Goal: Transaction & Acquisition: Book appointment/travel/reservation

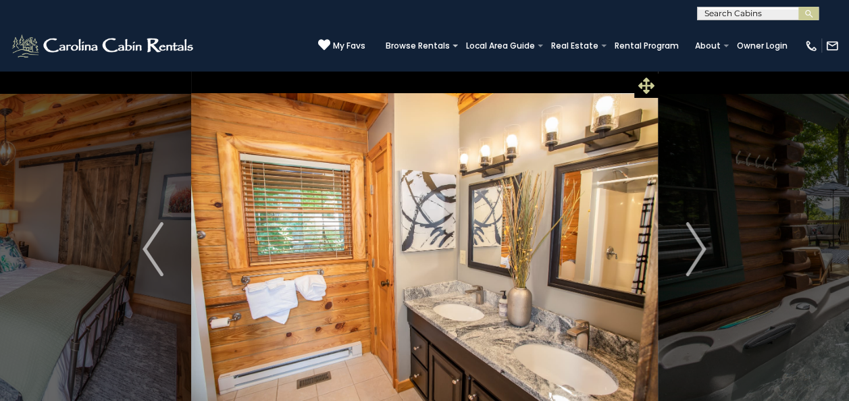
click at [651, 83] on icon at bounding box center [646, 86] width 16 height 16
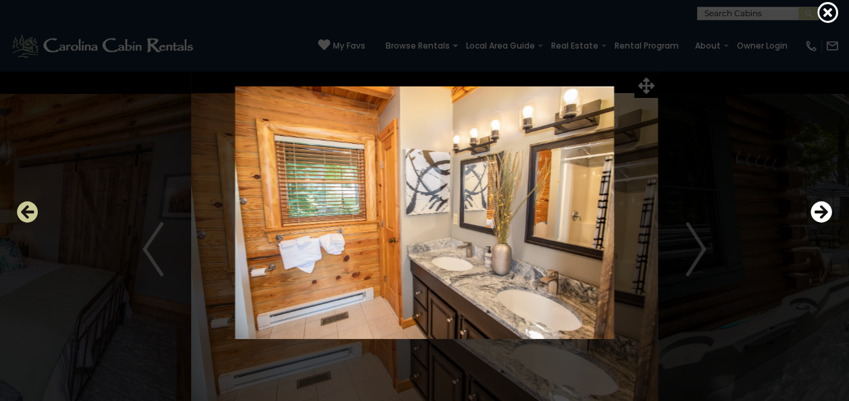
click at [28, 211] on icon "Previous" at bounding box center [28, 212] width 22 height 22
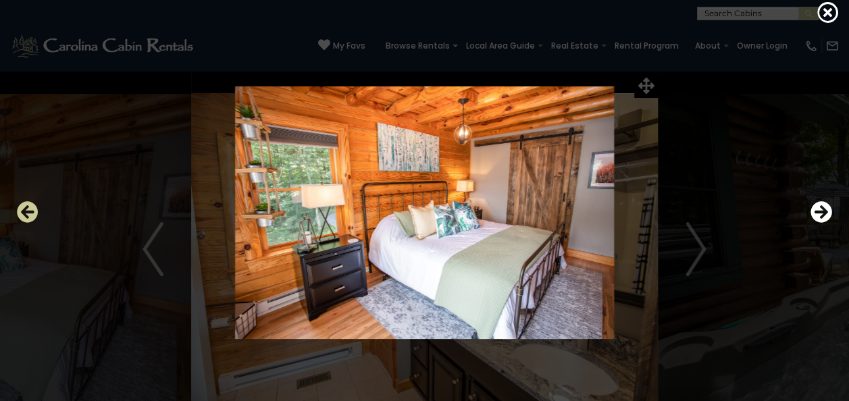
click at [28, 211] on icon "Previous" at bounding box center [28, 212] width 22 height 22
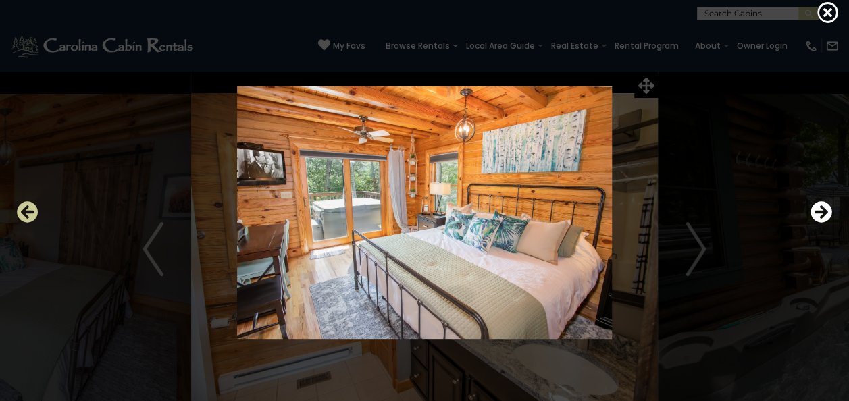
click at [28, 211] on icon "Previous" at bounding box center [28, 212] width 22 height 22
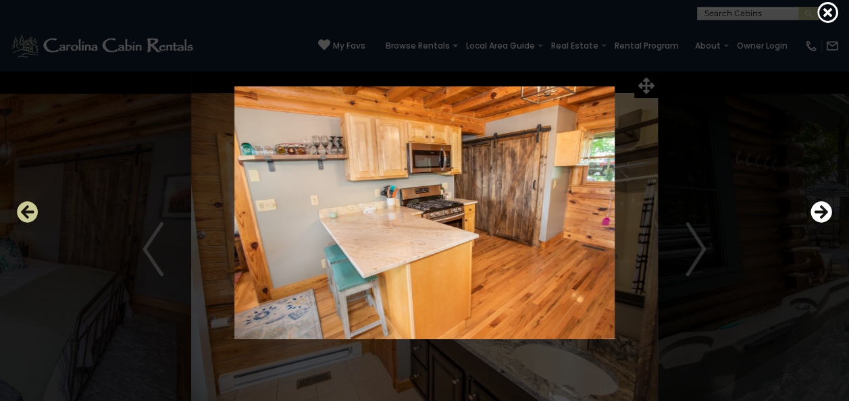
click at [28, 211] on icon "Previous" at bounding box center [28, 212] width 22 height 22
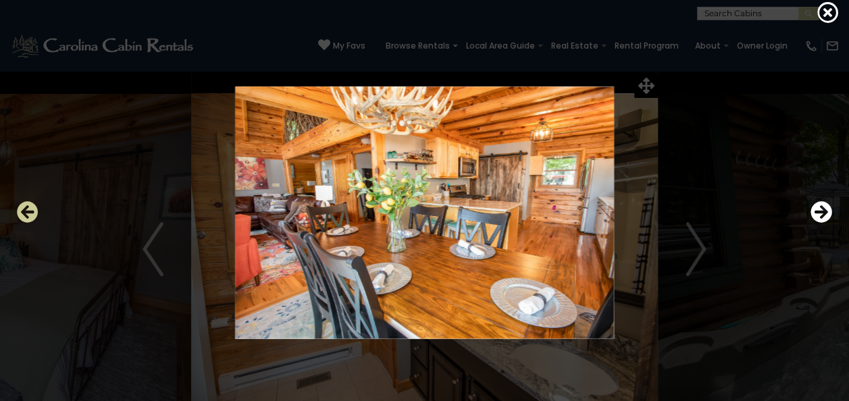
click at [28, 211] on icon "Previous" at bounding box center [28, 212] width 22 height 22
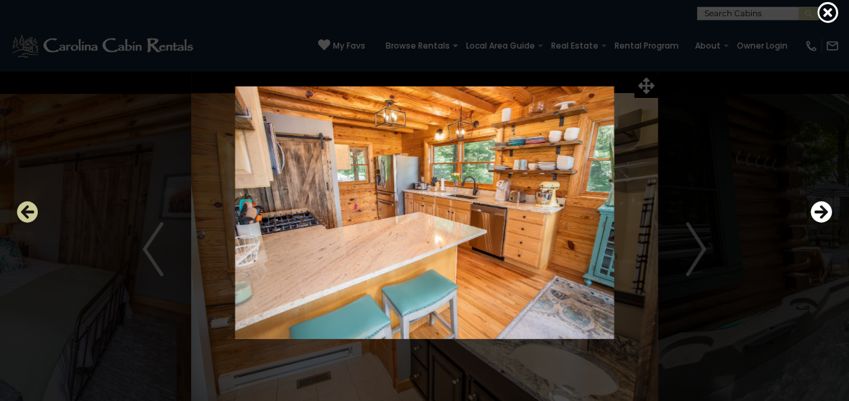
click at [28, 211] on icon "Previous" at bounding box center [28, 212] width 22 height 22
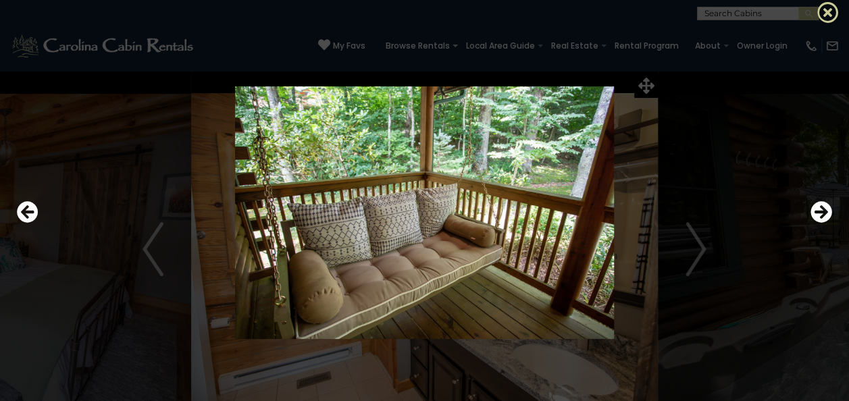
click at [826, 11] on icon at bounding box center [828, 12] width 22 height 22
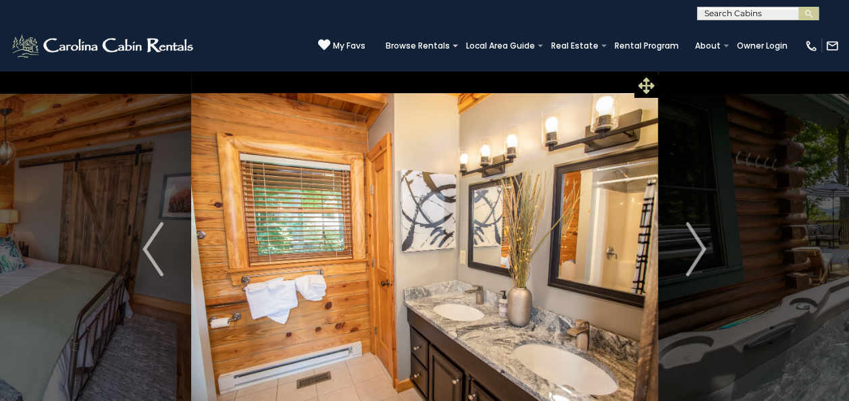
click at [649, 78] on icon at bounding box center [646, 86] width 16 height 16
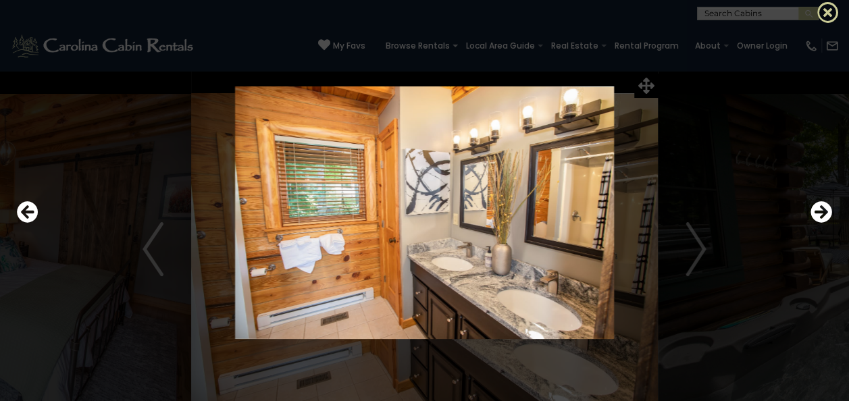
click at [833, 9] on icon at bounding box center [828, 12] width 22 height 22
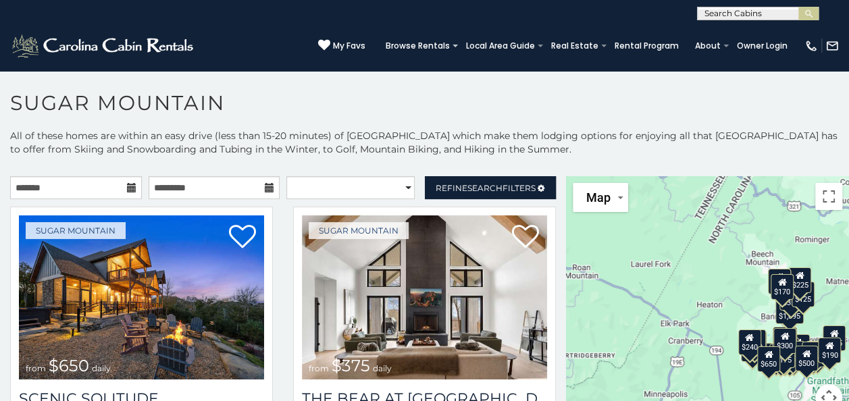
click at [127, 188] on icon at bounding box center [131, 187] width 9 height 9
click at [127, 189] on icon at bounding box center [131, 187] width 9 height 9
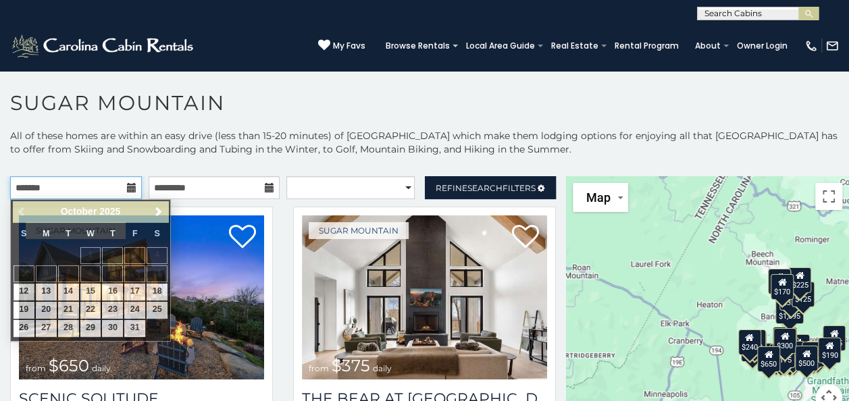
click at [115, 190] on input "text" at bounding box center [76, 187] width 132 height 23
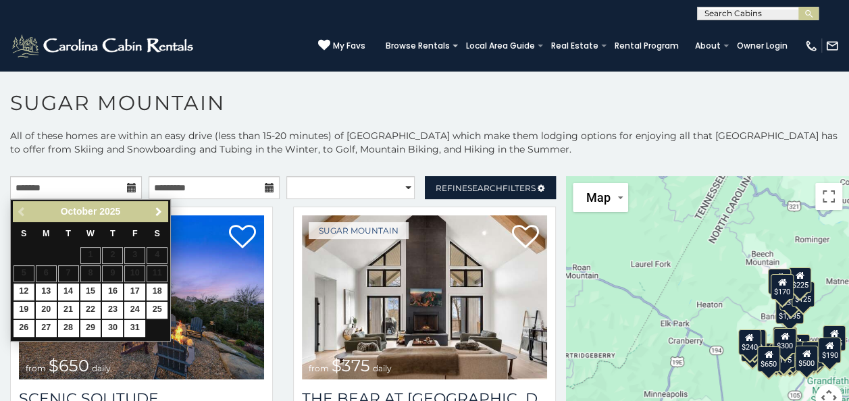
click at [162, 205] on link "Next" at bounding box center [158, 211] width 17 height 17
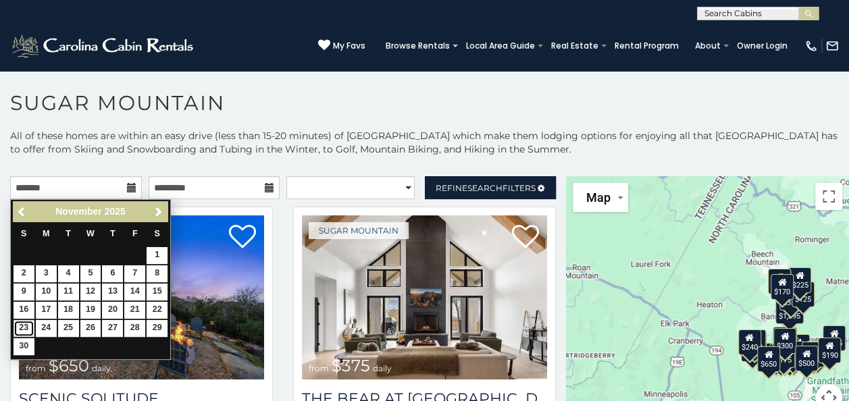
click at [24, 322] on link "23" at bounding box center [24, 328] width 21 height 17
type input "**********"
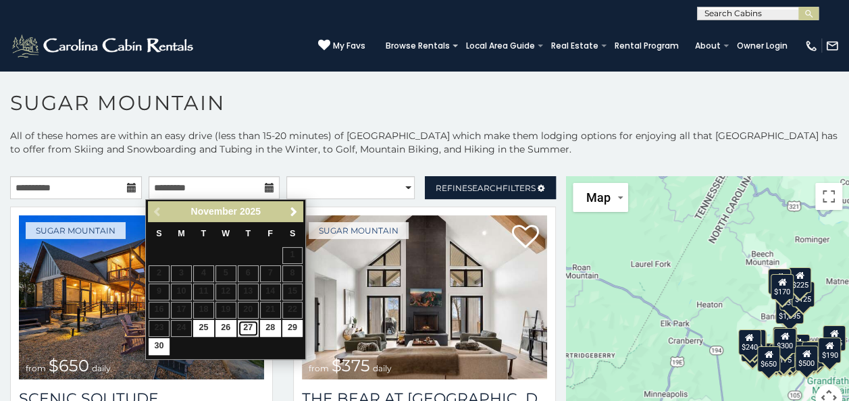
click at [250, 327] on link "27" at bounding box center [248, 328] width 21 height 17
type input "**********"
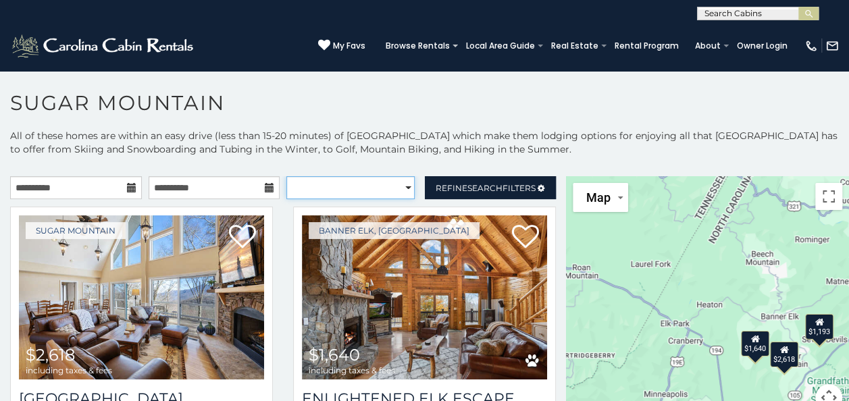
click at [397, 185] on select "**********" at bounding box center [350, 187] width 128 height 23
select select "*****"
click at [286, 176] on select "**********" at bounding box center [350, 187] width 128 height 23
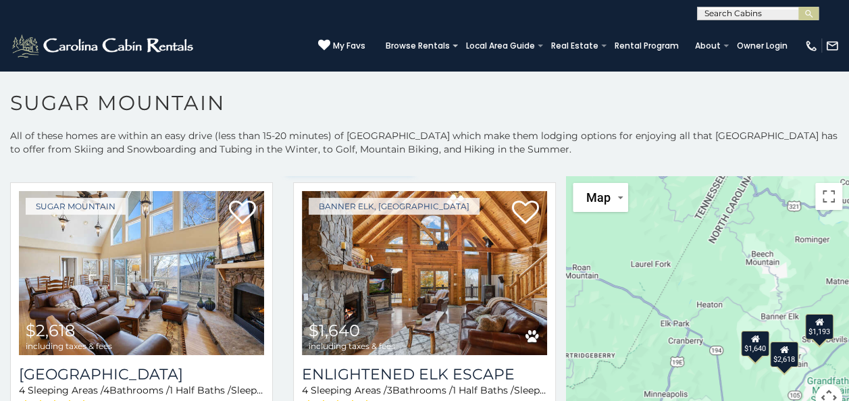
scroll to position [22, 0]
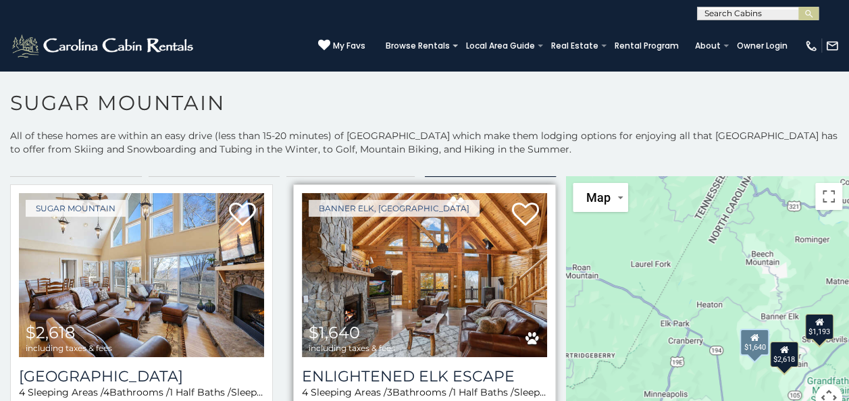
click at [462, 298] on img at bounding box center [424, 275] width 245 height 164
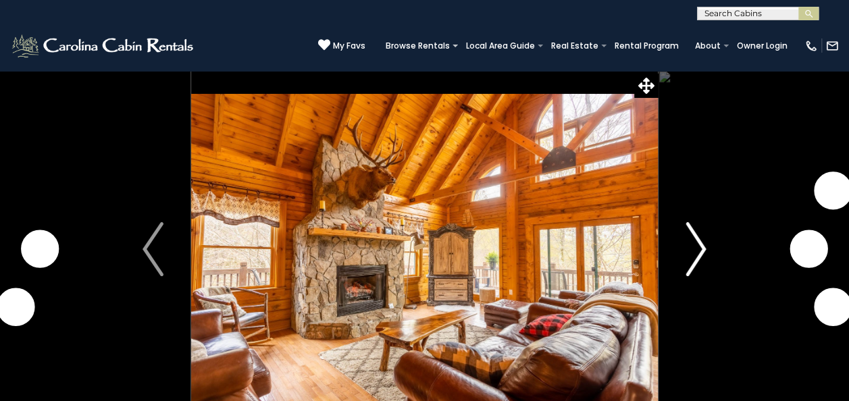
click at [695, 247] on img "Next" at bounding box center [695, 249] width 20 height 54
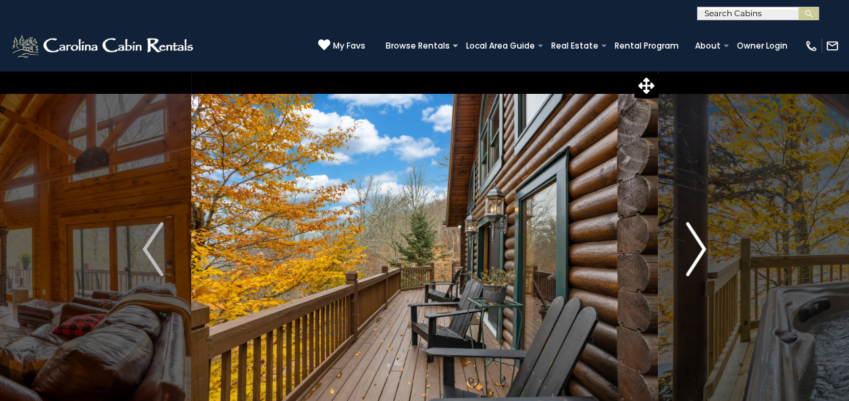
click at [689, 247] on img "Next" at bounding box center [695, 249] width 20 height 54
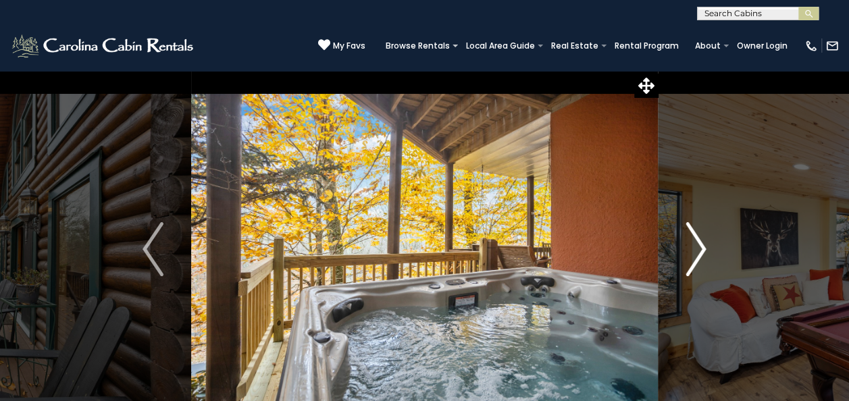
click at [689, 247] on img "Next" at bounding box center [695, 249] width 20 height 54
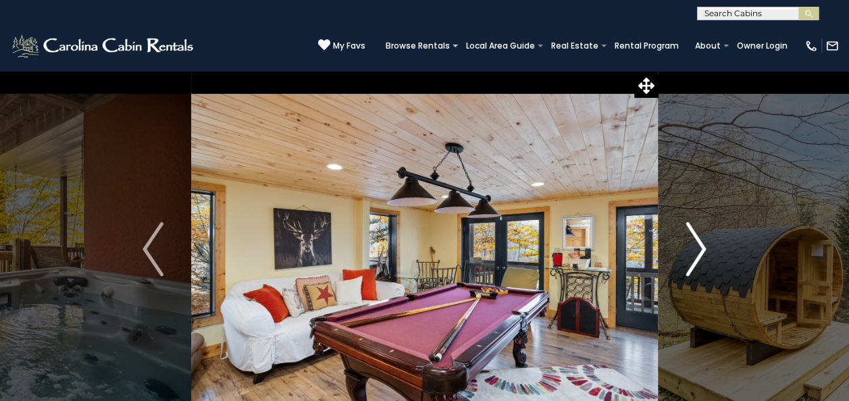
click at [689, 247] on img "Next" at bounding box center [695, 249] width 20 height 54
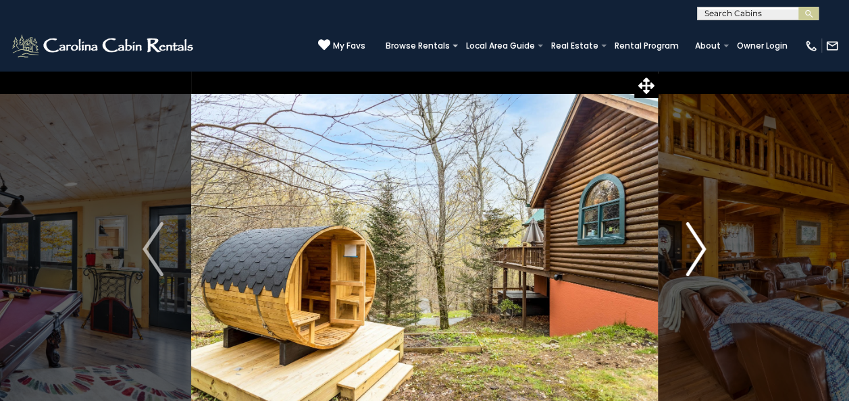
click at [689, 247] on img "Next" at bounding box center [695, 249] width 20 height 54
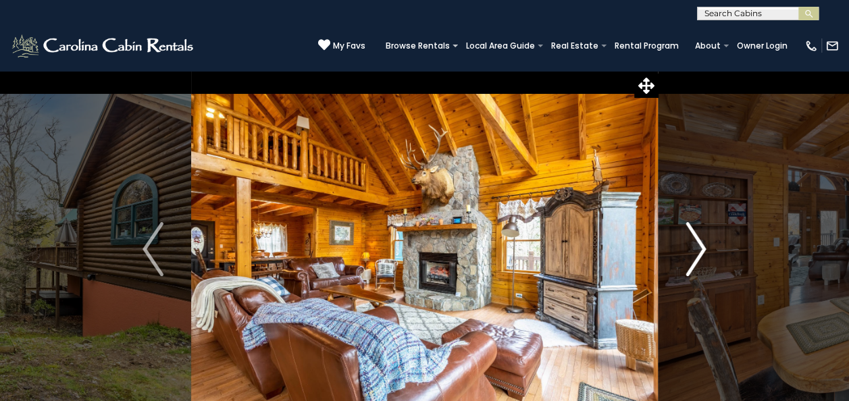
click at [689, 247] on img "Next" at bounding box center [695, 249] width 20 height 54
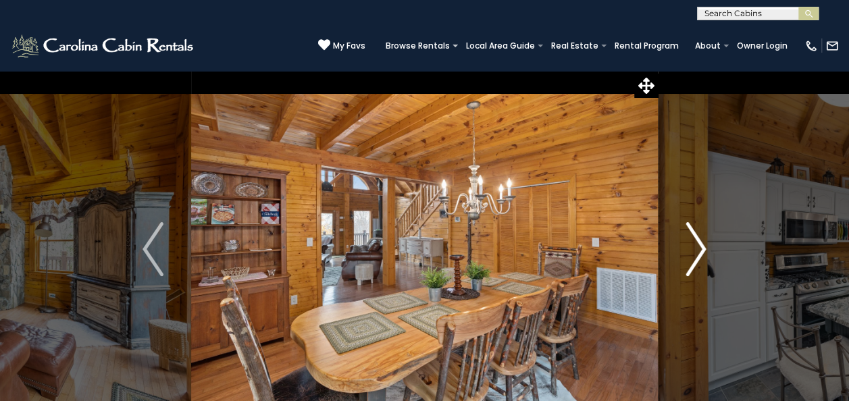
click at [689, 247] on img "Next" at bounding box center [695, 249] width 20 height 54
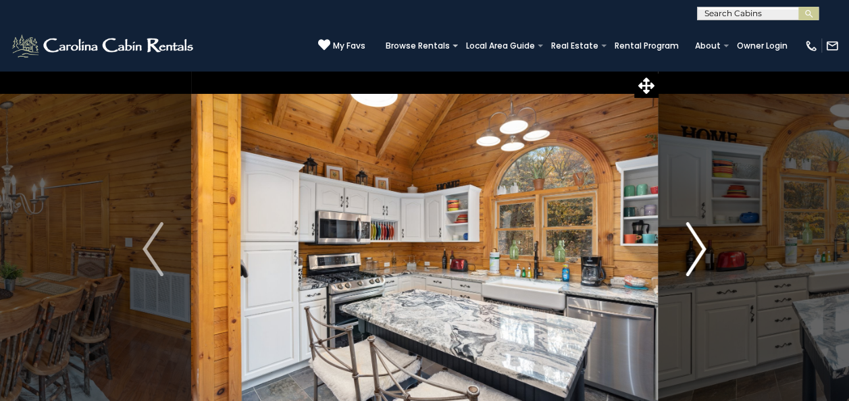
click at [689, 247] on img "Next" at bounding box center [695, 249] width 20 height 54
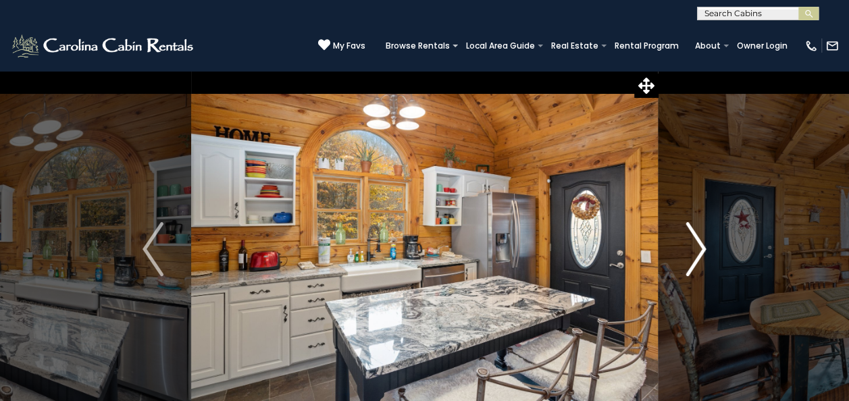
click at [689, 247] on img "Next" at bounding box center [695, 249] width 20 height 54
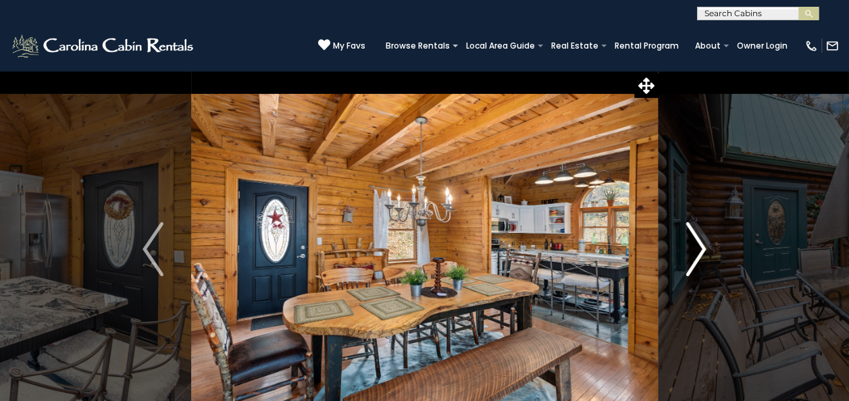
click at [689, 247] on img "Next" at bounding box center [695, 249] width 20 height 54
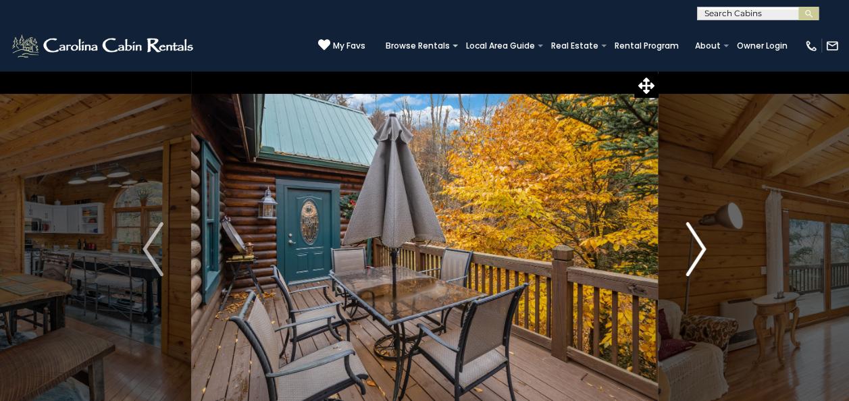
click at [689, 247] on img "Next" at bounding box center [695, 249] width 20 height 54
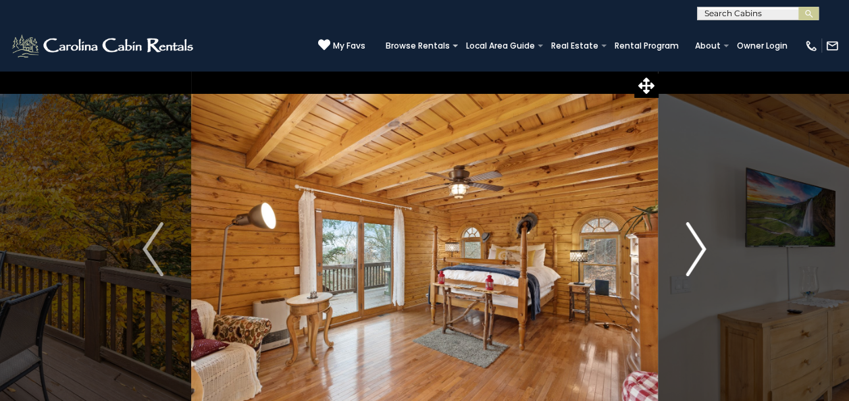
click at [689, 247] on img "Next" at bounding box center [695, 249] width 20 height 54
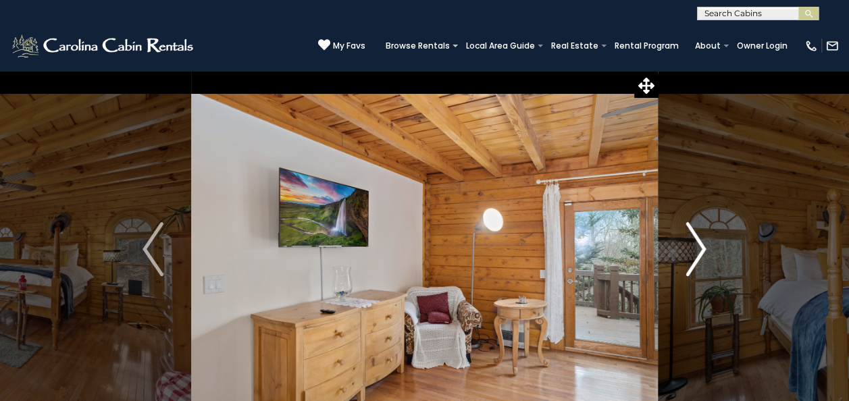
click at [689, 247] on img "Next" at bounding box center [695, 249] width 20 height 54
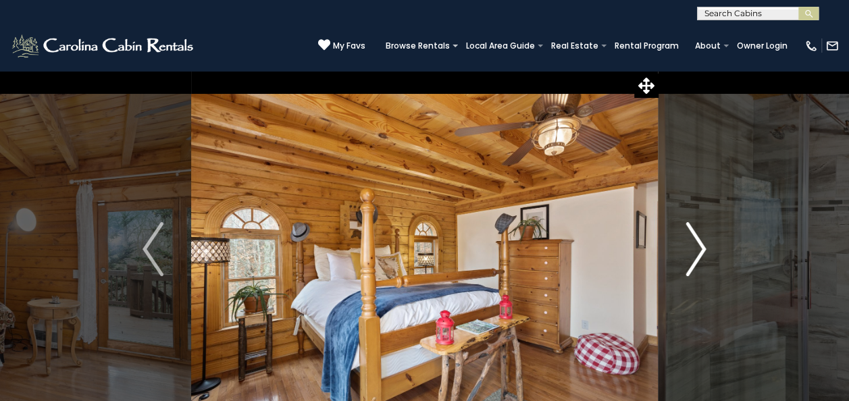
click at [689, 247] on img "Next" at bounding box center [695, 249] width 20 height 54
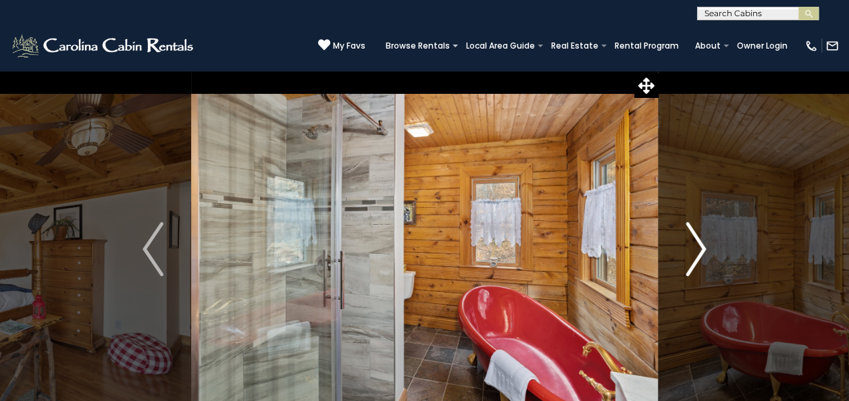
click at [689, 247] on img "Next" at bounding box center [695, 249] width 20 height 54
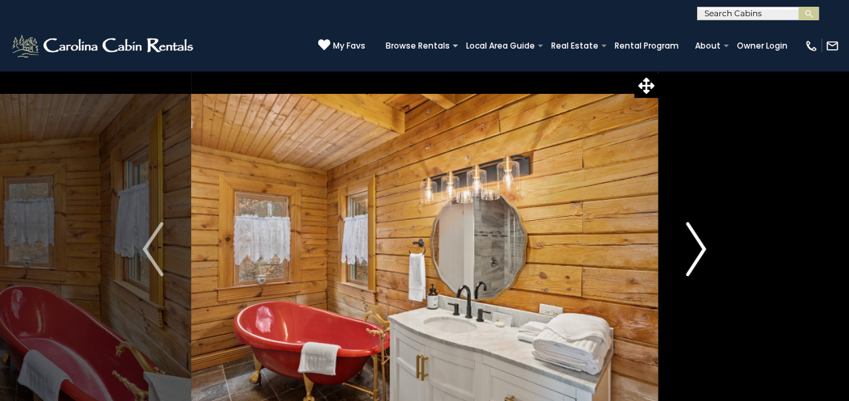
click at [689, 247] on img "Next" at bounding box center [695, 249] width 20 height 54
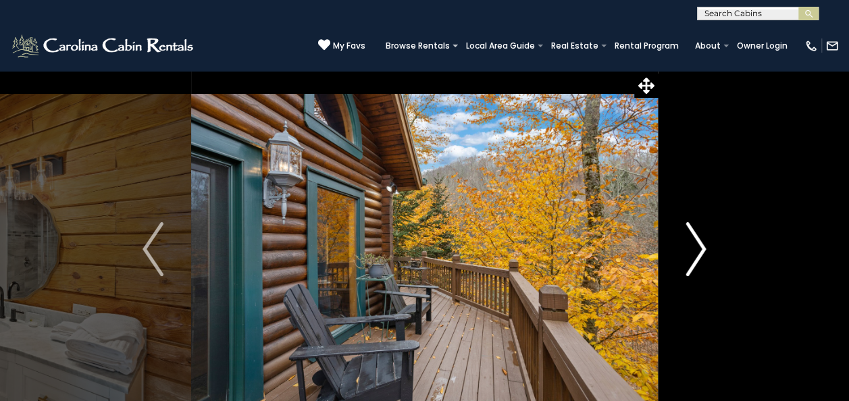
click at [689, 247] on img "Next" at bounding box center [695, 249] width 20 height 54
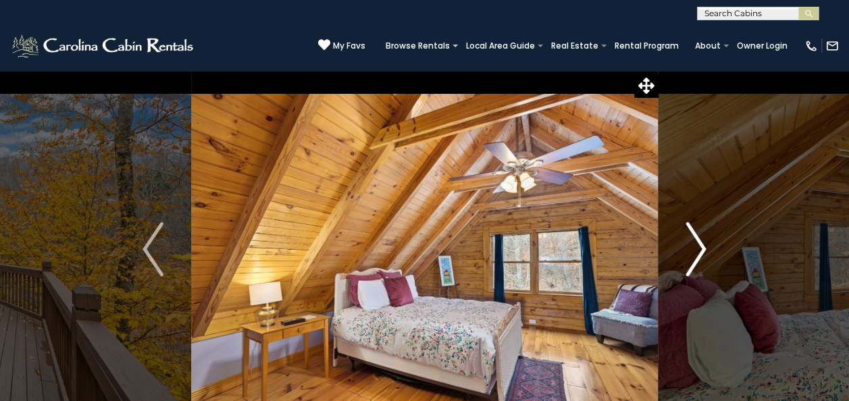
click at [689, 247] on img "Next" at bounding box center [695, 249] width 20 height 54
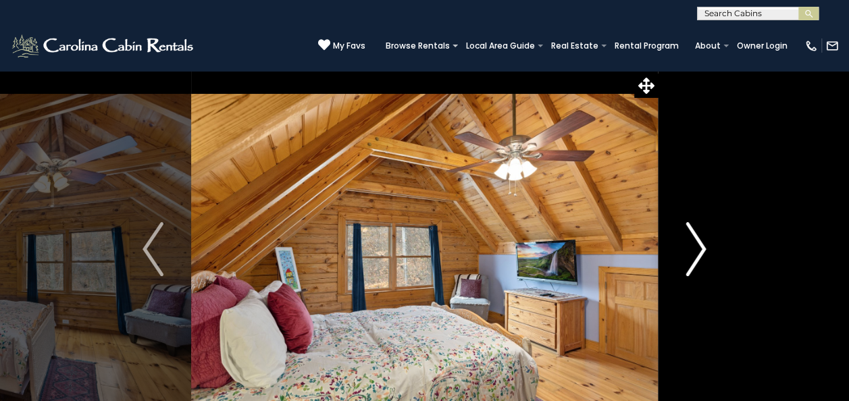
click at [689, 247] on img "Next" at bounding box center [695, 249] width 20 height 54
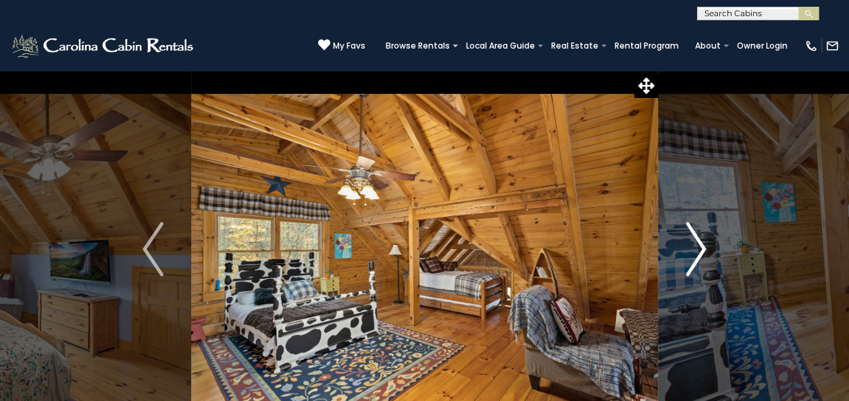
click at [689, 247] on img "Next" at bounding box center [695, 249] width 20 height 54
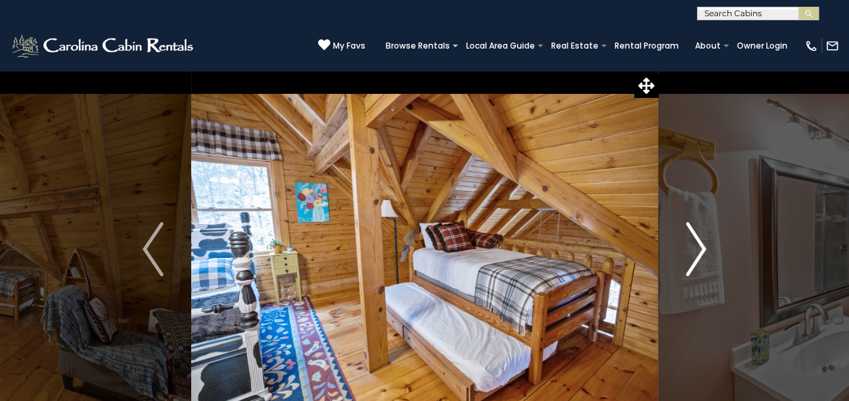
click at [698, 258] on img "Next" at bounding box center [695, 249] width 20 height 54
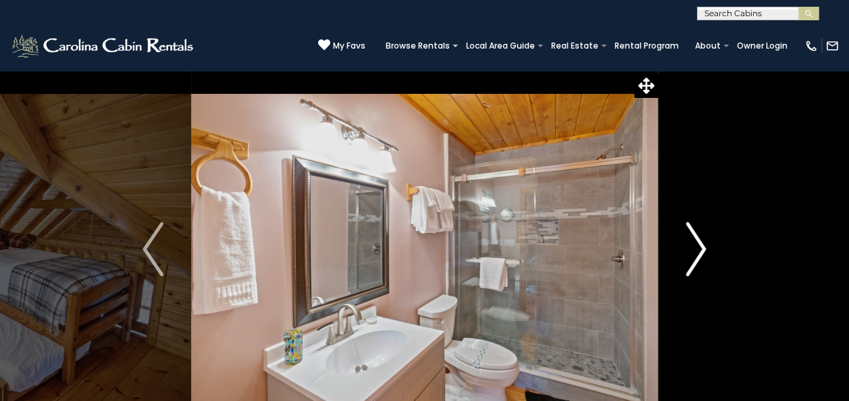
click at [698, 258] on img "Next" at bounding box center [695, 249] width 20 height 54
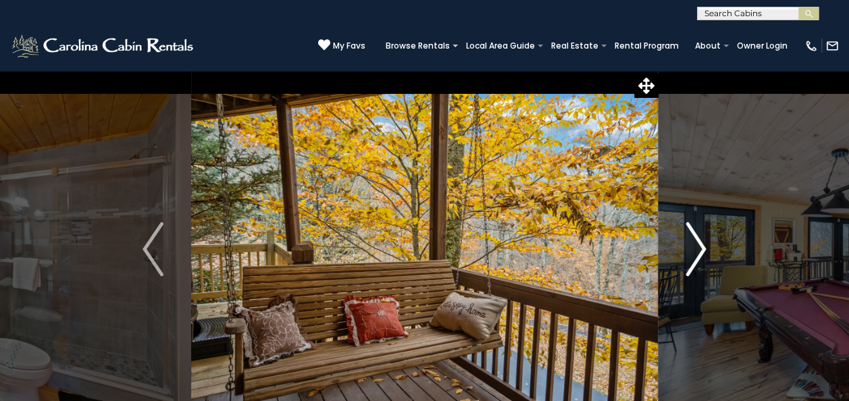
click at [698, 258] on img "Next" at bounding box center [695, 249] width 20 height 54
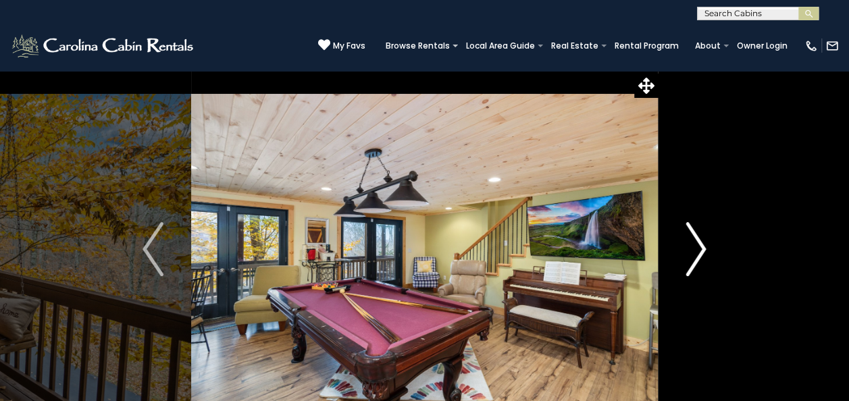
click at [698, 258] on img "Next" at bounding box center [695, 249] width 20 height 54
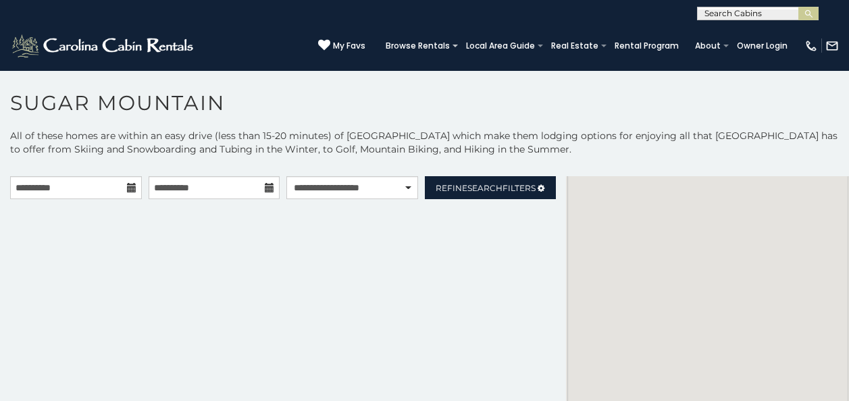
select select "*****"
